Goal: Use online tool/utility: Utilize a website feature to perform a specific function

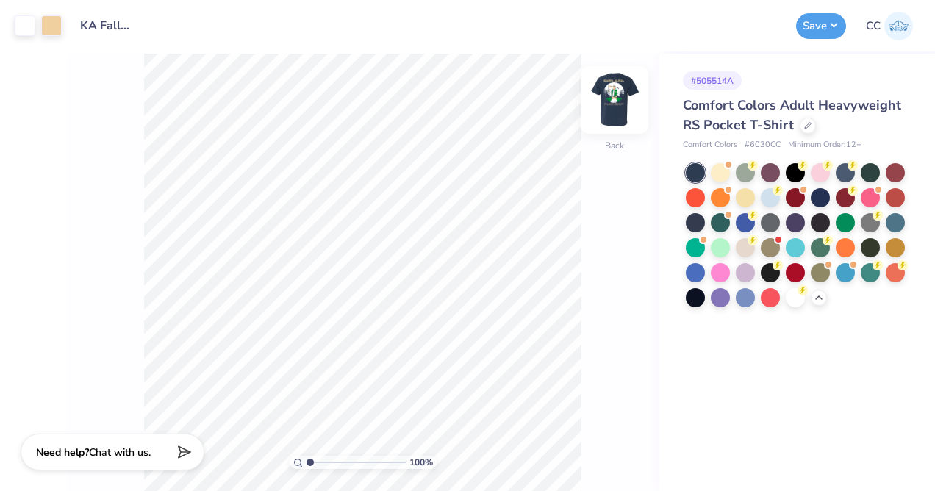
click at [605, 88] on img at bounding box center [614, 100] width 59 height 59
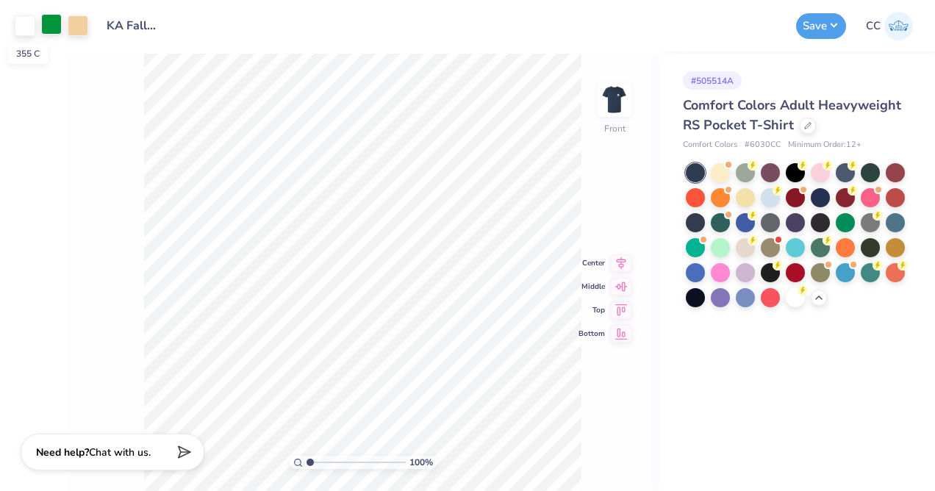
click at [54, 22] on div at bounding box center [51, 24] width 21 height 21
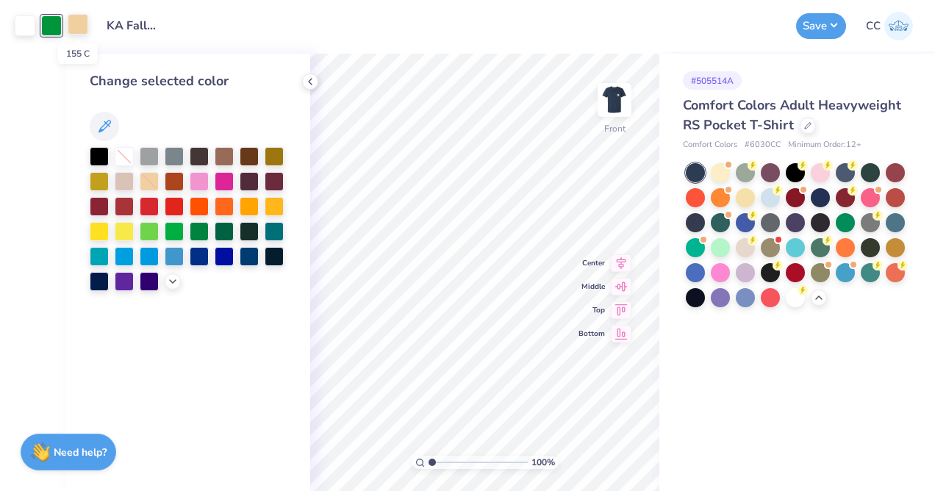
click at [80, 29] on div at bounding box center [78, 24] width 21 height 21
click at [56, 29] on div at bounding box center [51, 24] width 21 height 21
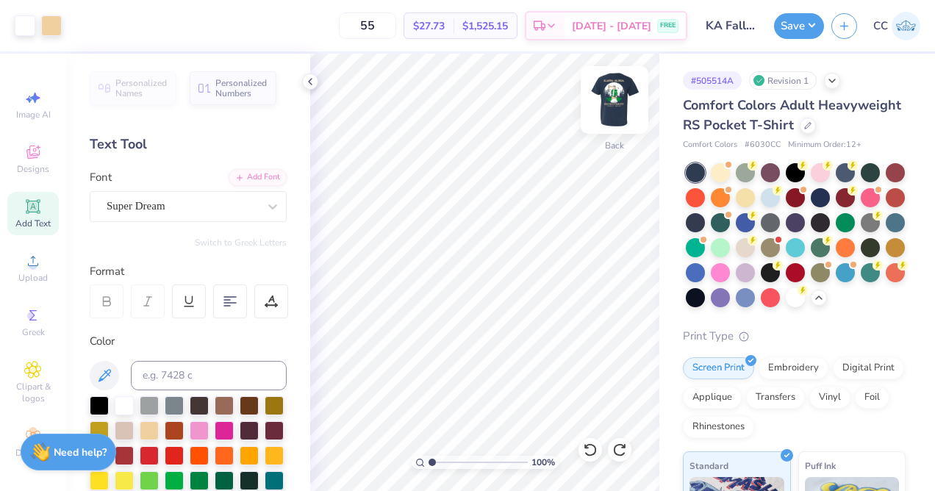
click at [608, 106] on img at bounding box center [614, 100] width 59 height 59
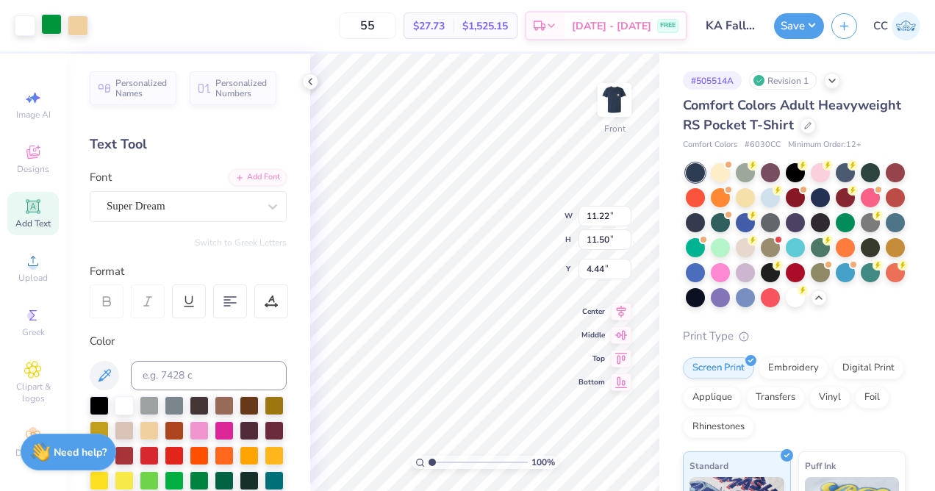
click at [60, 32] on div at bounding box center [51, 24] width 21 height 21
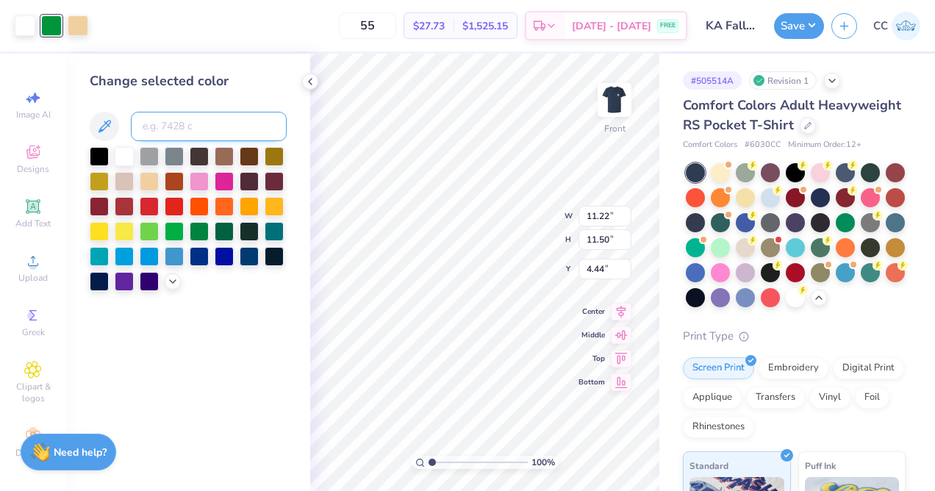
click at [180, 121] on input at bounding box center [209, 126] width 156 height 29
type input "155"
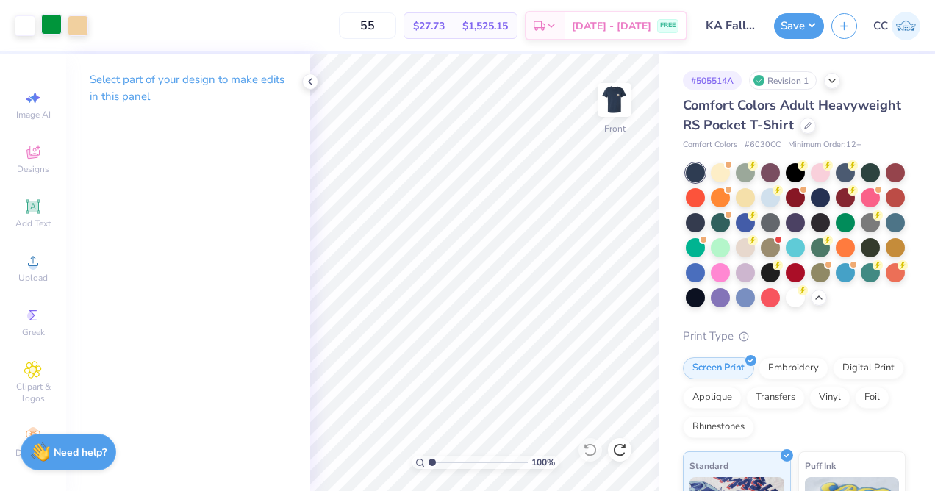
drag, startPoint x: 74, startPoint y: 26, endPoint x: 51, endPoint y: 24, distance: 22.9
click at [51, 24] on div at bounding box center [52, 25] width 74 height 21
click at [51, 24] on div at bounding box center [51, 24] width 21 height 21
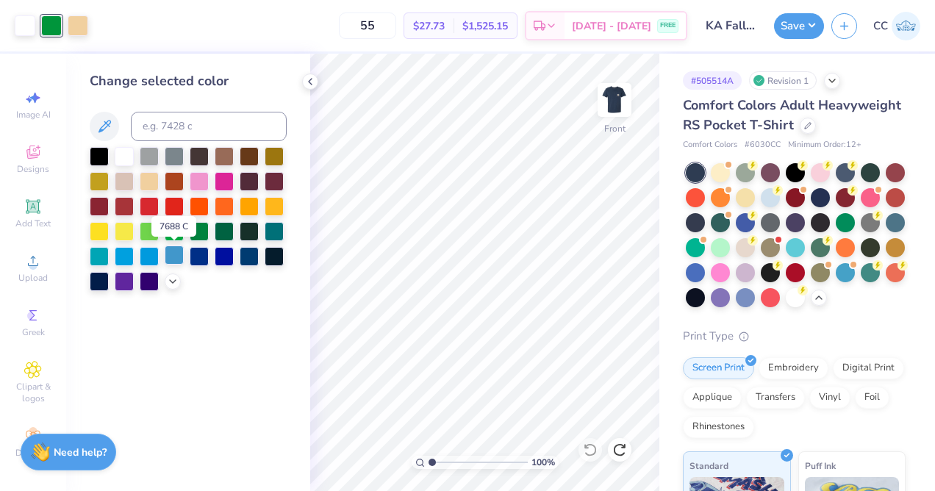
click at [169, 263] on div at bounding box center [174, 255] width 19 height 19
click at [84, 29] on div at bounding box center [78, 24] width 21 height 21
click at [170, 124] on input at bounding box center [209, 126] width 156 height 29
type input "355"
click at [51, 26] on div at bounding box center [51, 24] width 21 height 21
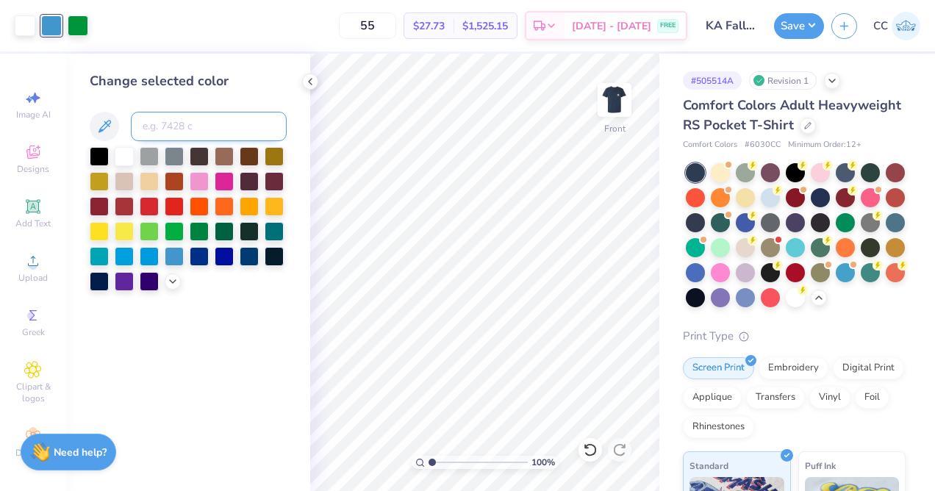
click at [169, 121] on input at bounding box center [209, 126] width 156 height 29
type input "155"
